Goal: Task Accomplishment & Management: Manage account settings

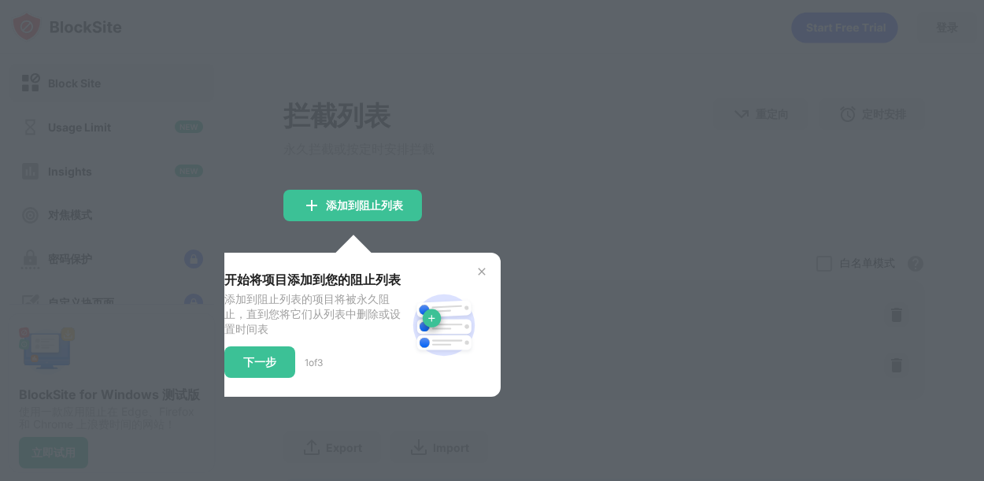
click at [479, 278] on img at bounding box center [481, 271] width 13 height 13
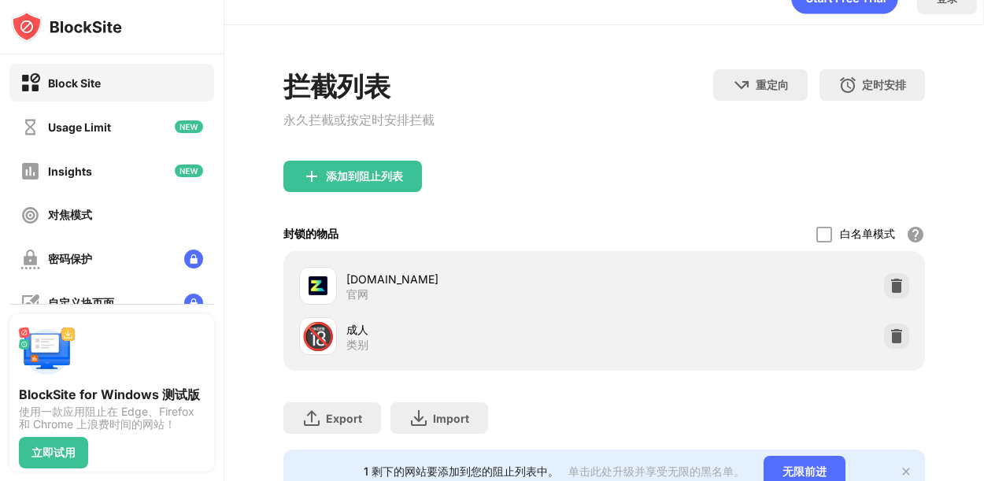
scroll to position [41, 0]
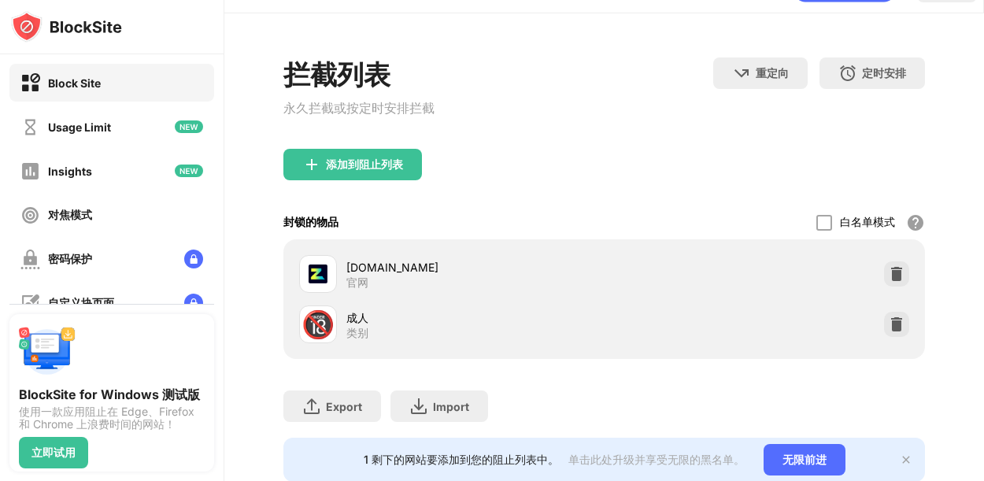
click at [896, 332] on img at bounding box center [897, 324] width 16 height 16
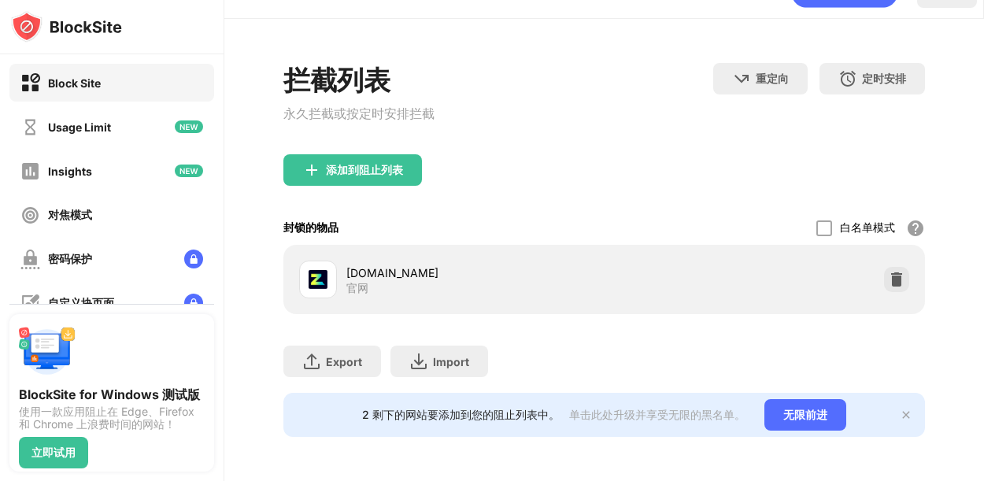
scroll to position [0, 0]
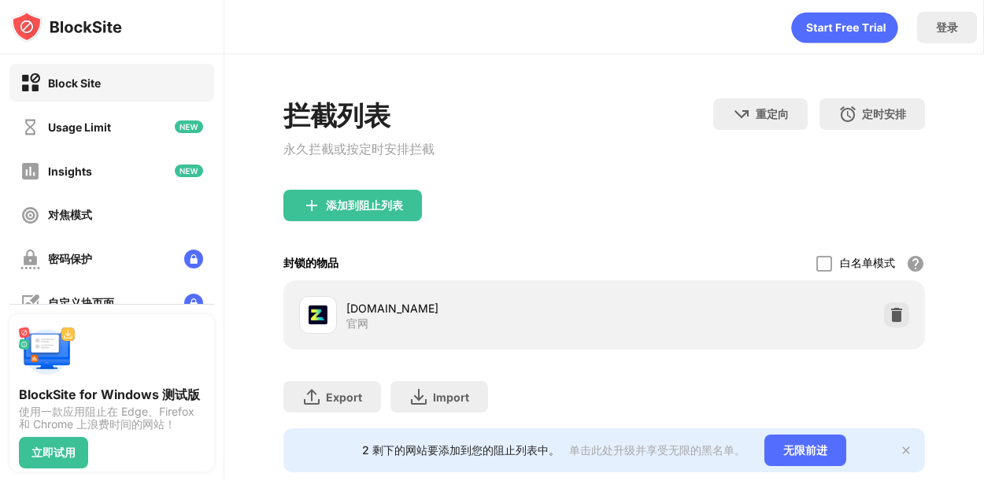
click at [897, 321] on img at bounding box center [897, 315] width 16 height 16
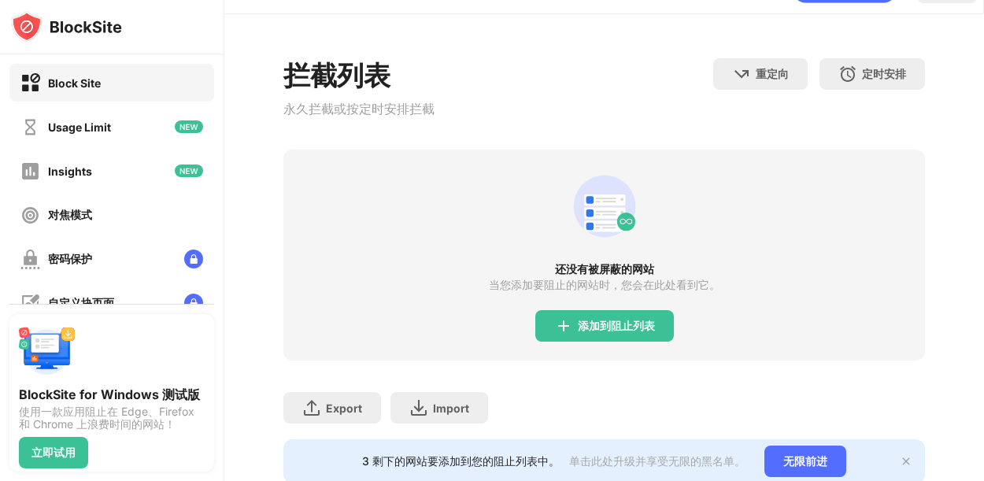
scroll to position [41, 0]
click at [634, 331] on div "添加到阻止列表" at bounding box center [616, 325] width 77 height 13
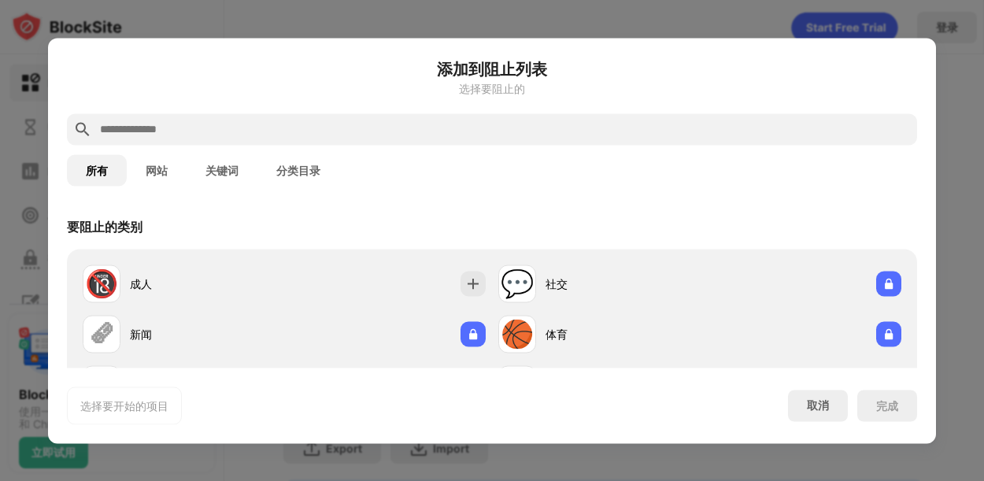
click at [464, 271] on div at bounding box center [472, 283] width 25 height 25
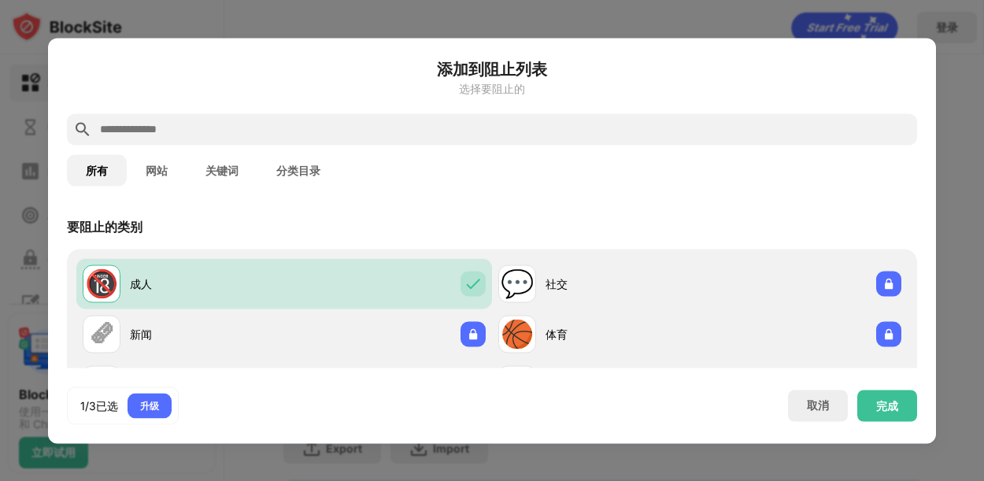
click at [882, 412] on div "完成" at bounding box center [887, 405] width 22 height 13
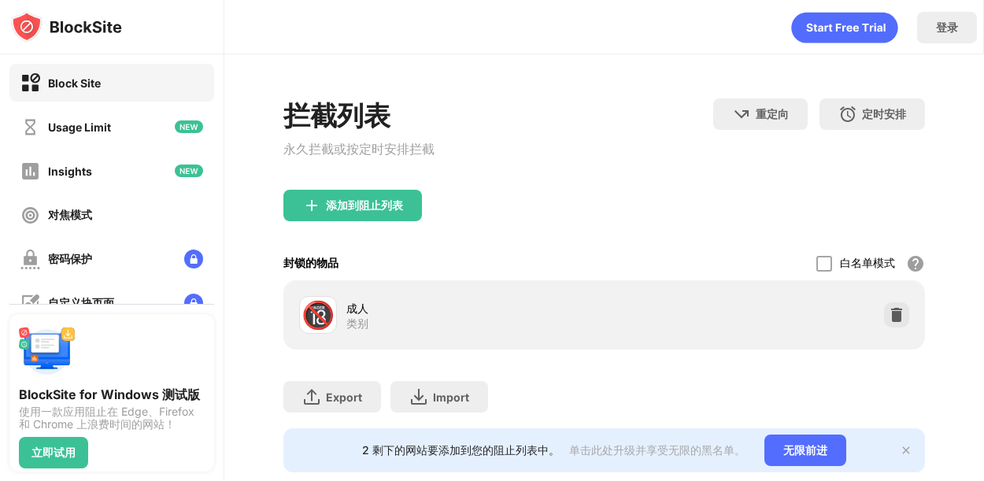
click at [806, 453] on div "无限前进" at bounding box center [805, 450] width 82 height 31
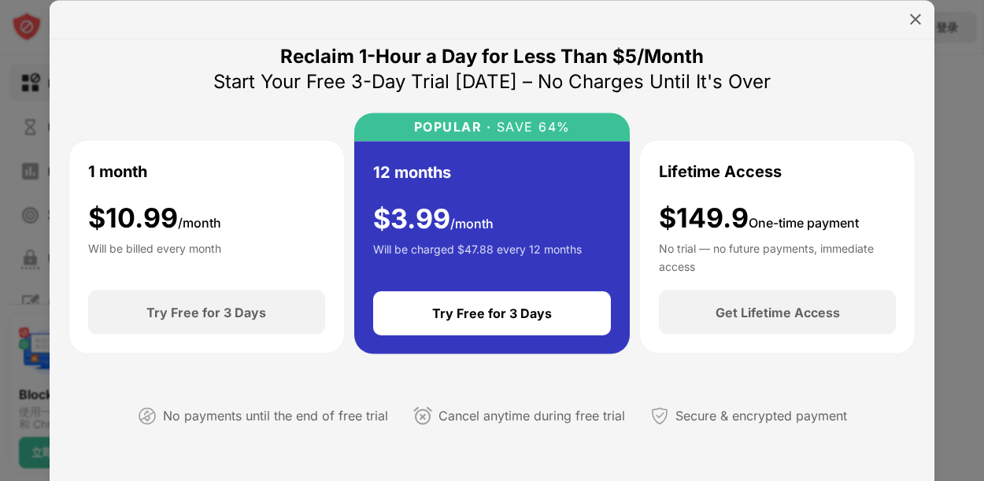
scroll to position [23, 0]
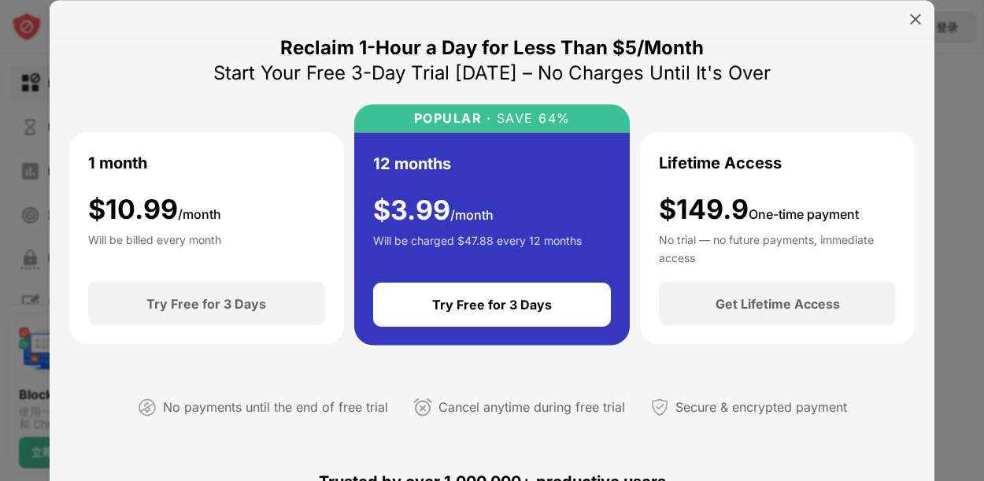
click at [910, 15] on img at bounding box center [916, 19] width 16 height 16
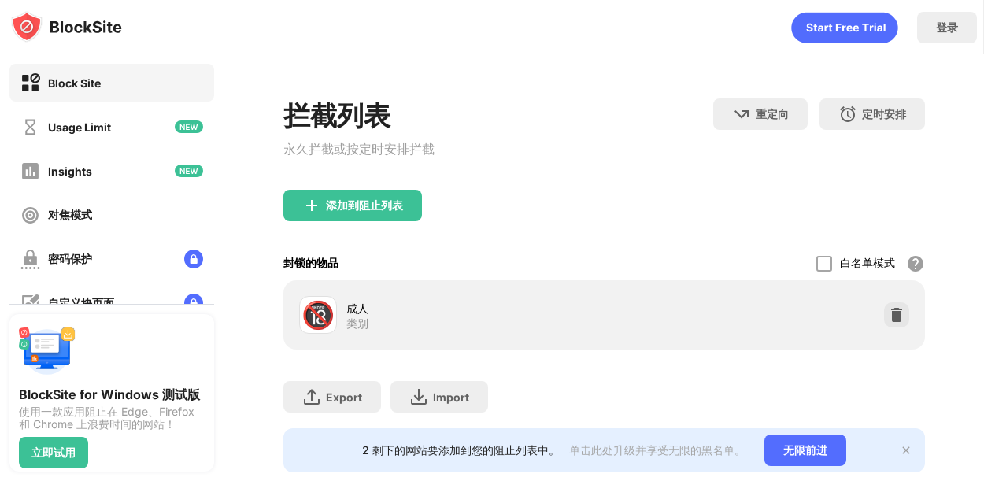
click at [892, 322] on img at bounding box center [897, 315] width 16 height 16
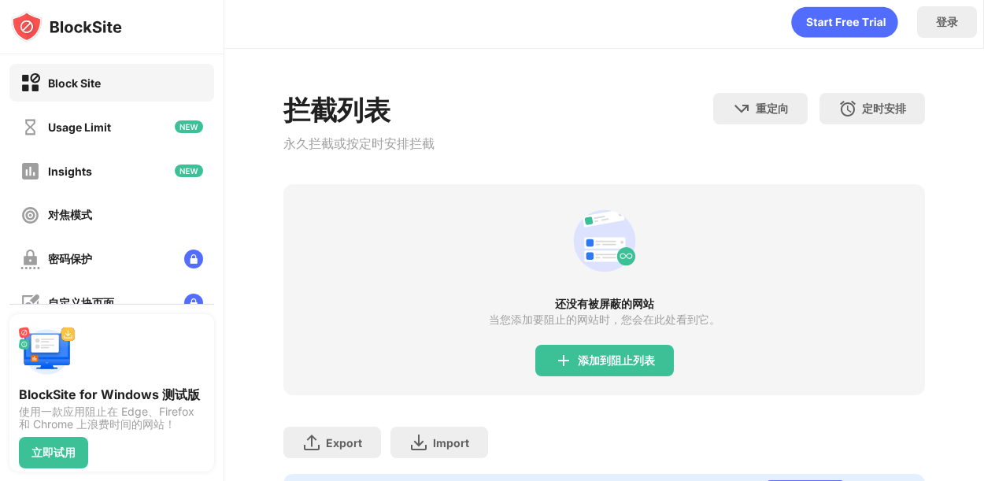
scroll to position [0, 0]
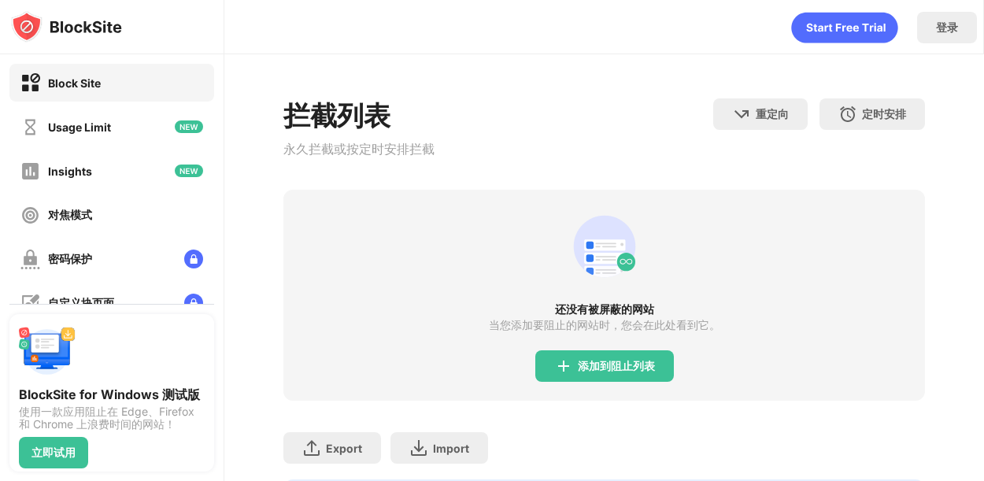
click at [758, 292] on div "还没有被屏蔽的网站 当您添加要阻止的网站时，您会在此处看到它。 添加到阻止列表" at bounding box center [604, 295] width 642 height 211
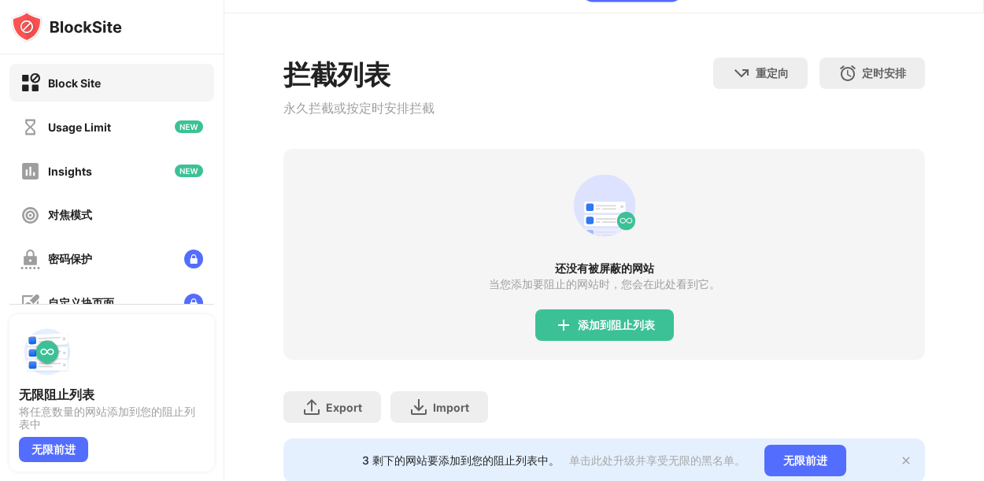
scroll to position [48, 0]
click at [620, 319] on div "添加到阻止列表" at bounding box center [616, 325] width 77 height 13
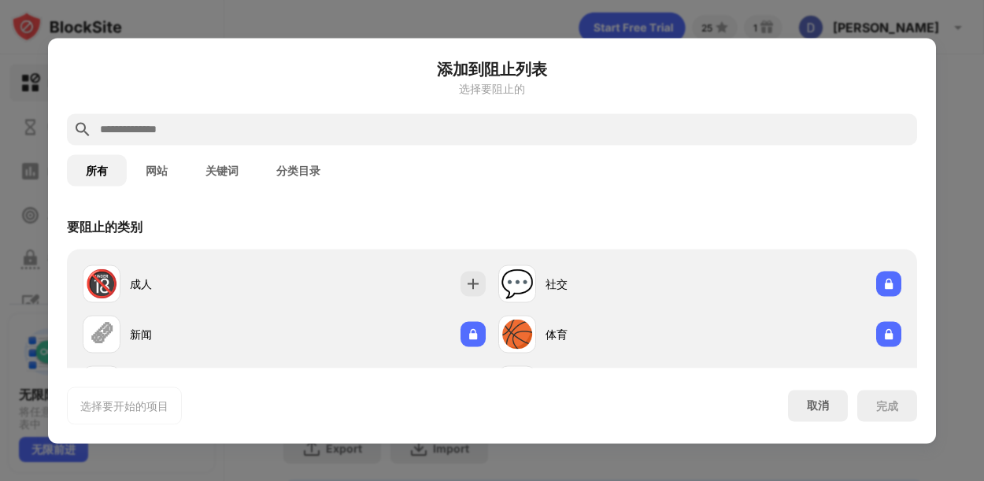
scroll to position [39, 0]
click at [100, 268] on div "🔞" at bounding box center [101, 284] width 33 height 32
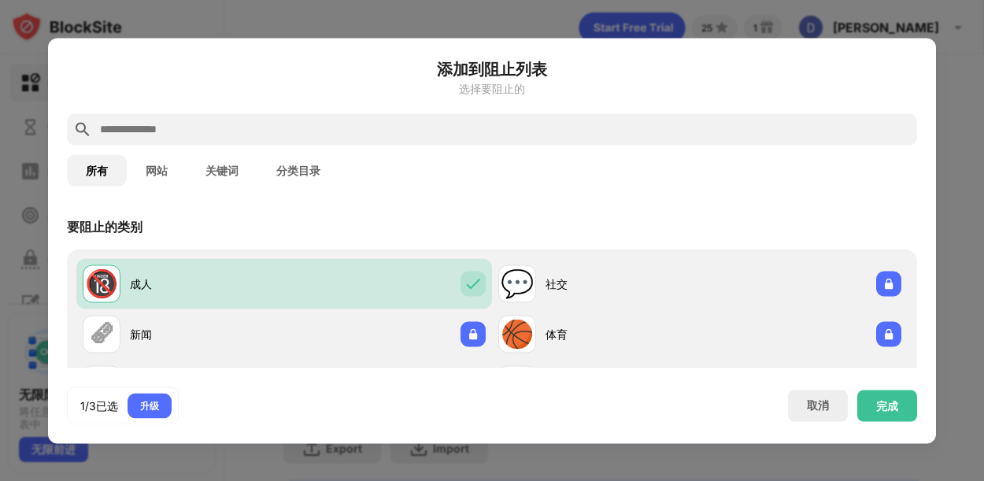
click at [896, 412] on div "完成" at bounding box center [887, 405] width 22 height 13
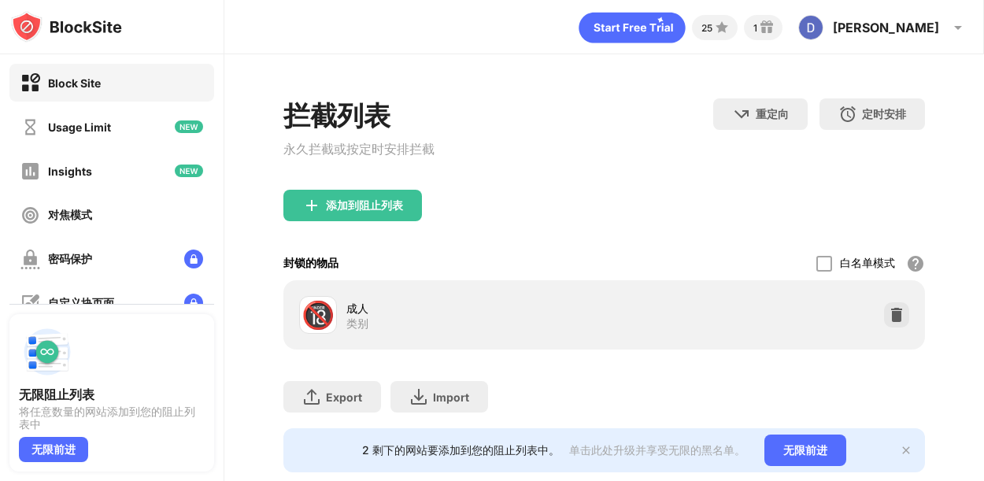
click at [883, 290] on div "🔞 成人 类别" at bounding box center [604, 315] width 623 height 50
click at [899, 307] on img at bounding box center [897, 315] width 16 height 16
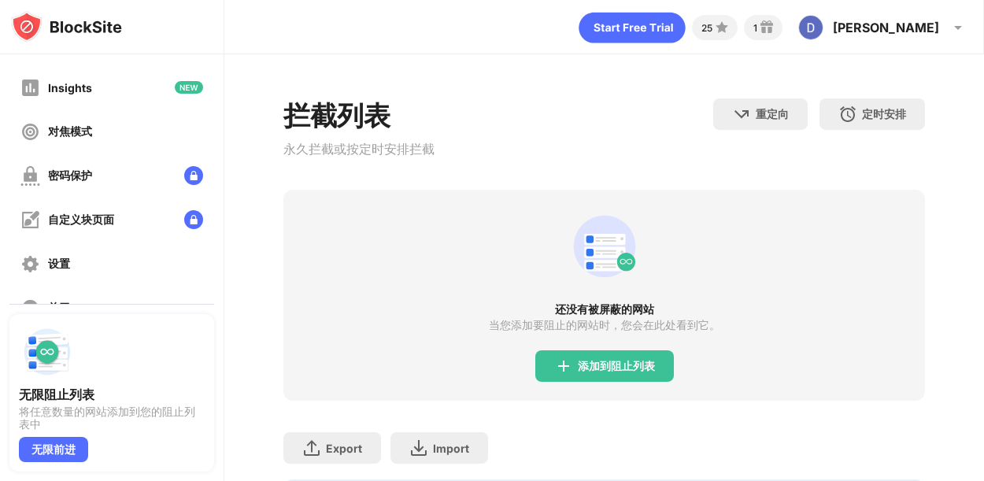
scroll to position [161, 0]
